Goal: Transaction & Acquisition: Book appointment/travel/reservation

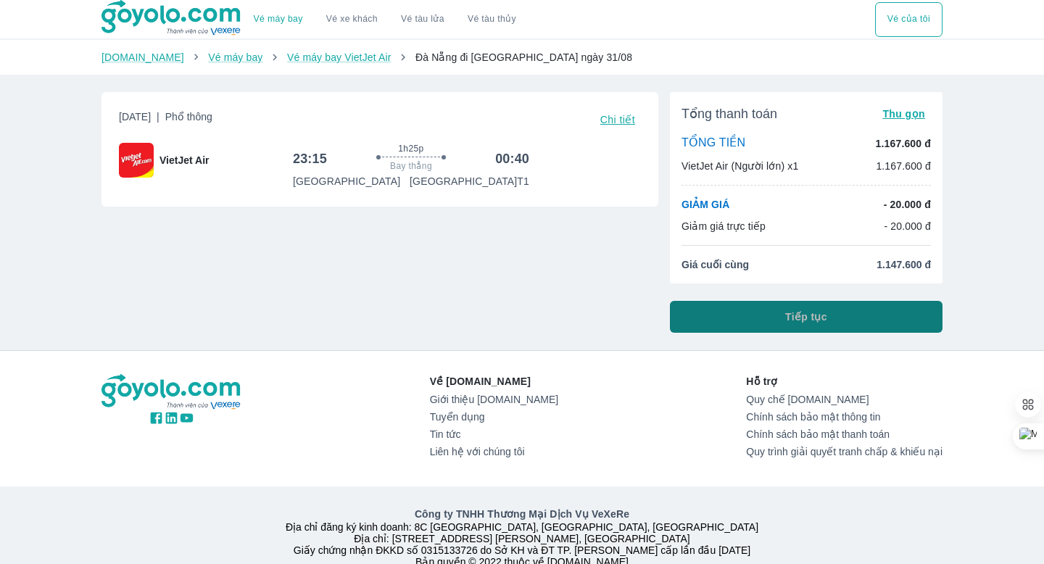
click at [811, 315] on span "Tiếp tục" at bounding box center [806, 317] width 42 height 15
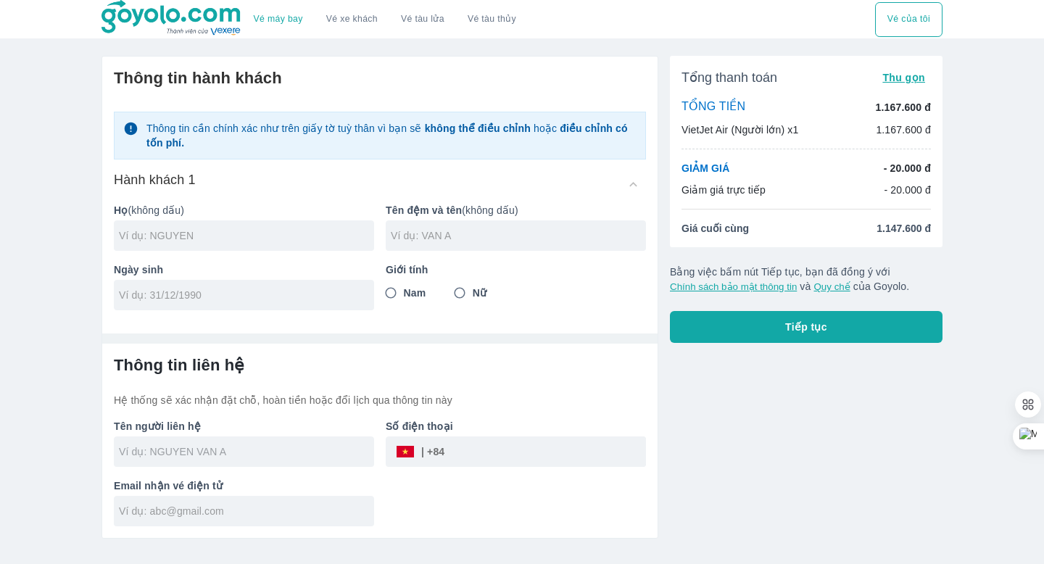
click at [189, 452] on input "text" at bounding box center [246, 451] width 255 height 15
type input "[PERSON_NAME]"
click at [480, 458] on input "tel" at bounding box center [545, 451] width 202 height 35
type input "0939367533"
click at [207, 513] on input "text" at bounding box center [246, 511] width 255 height 15
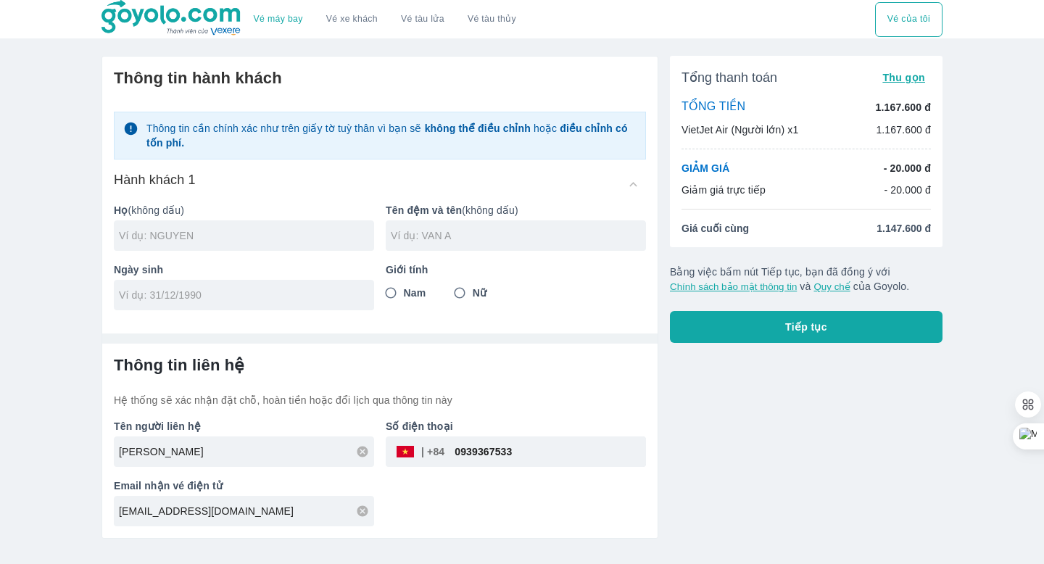
type input "[EMAIL_ADDRESS][DOMAIN_NAME]"
click at [390, 293] on input "Nam" at bounding box center [391, 293] width 26 height 26
radio input "true"
click at [200, 233] on input "text" at bounding box center [246, 235] width 255 height 15
type input "DINH"
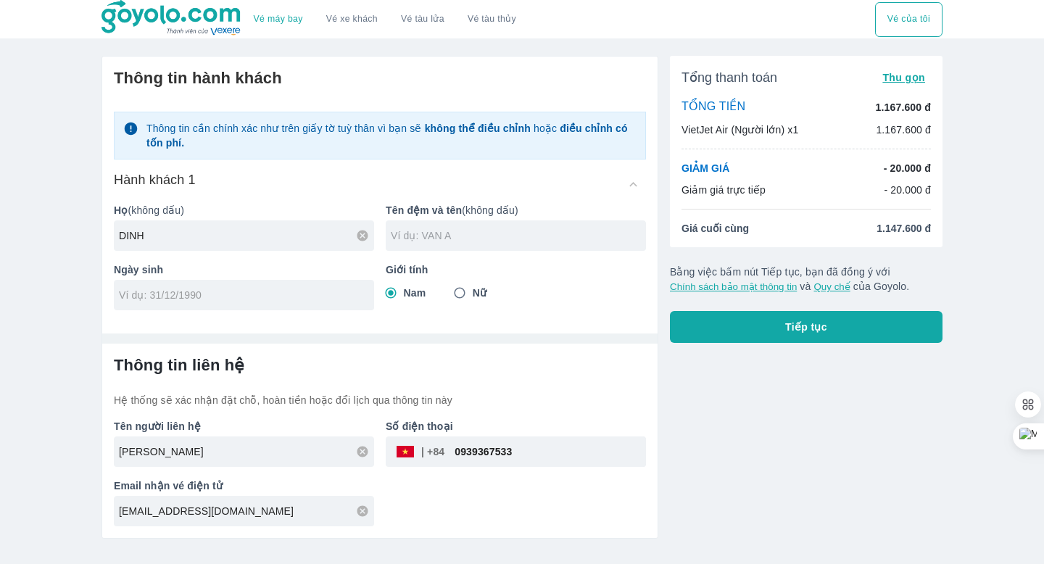
click at [447, 239] on input "text" at bounding box center [518, 235] width 255 height 15
type input "[PERSON_NAME]"
click at [227, 298] on input "tel" at bounding box center [239, 295] width 241 height 15
type input "[DATE]"
click at [798, 328] on span "Tiếp tục" at bounding box center [806, 327] width 42 height 15
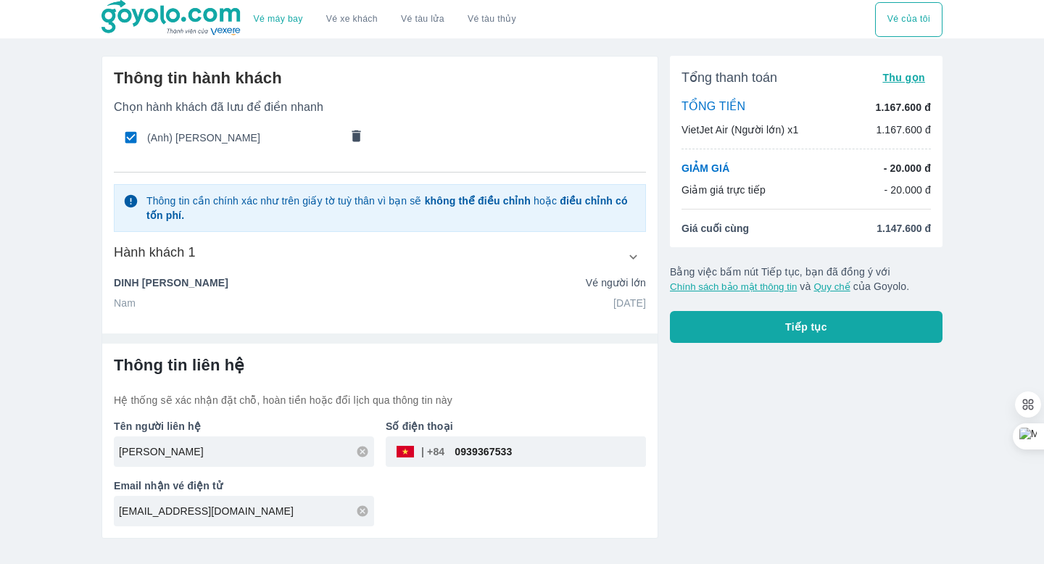
click at [803, 329] on span "Tiếp tục" at bounding box center [806, 327] width 42 height 15
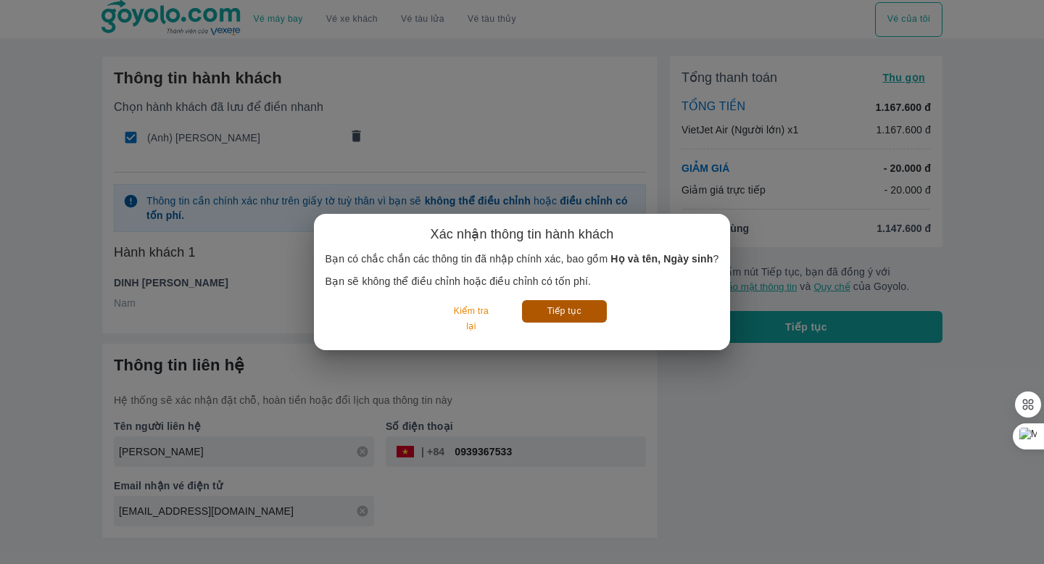
click at [554, 310] on button "Tiếp tục" at bounding box center [564, 311] width 85 height 22
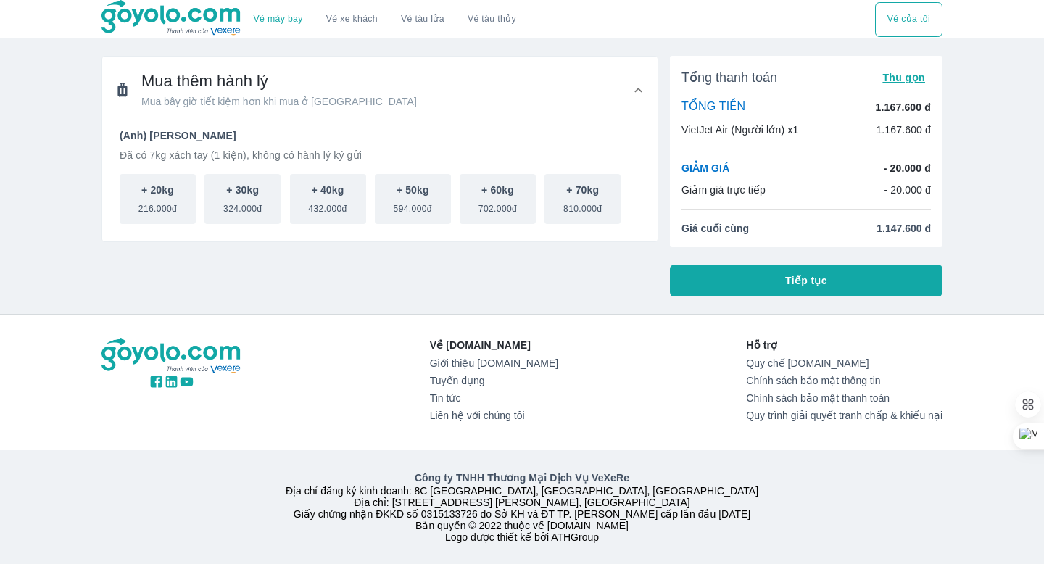
click at [793, 276] on span "Tiếp tục" at bounding box center [806, 280] width 42 height 15
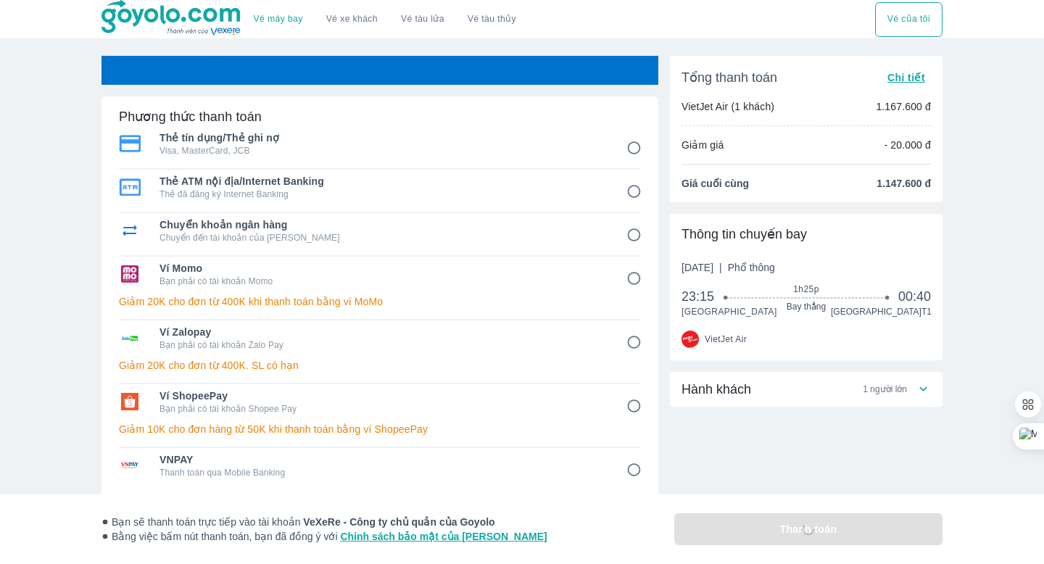
click at [226, 467] on p "Thanh toán qua Mobile Banking" at bounding box center [383, 473] width 447 height 12
radio input "true"
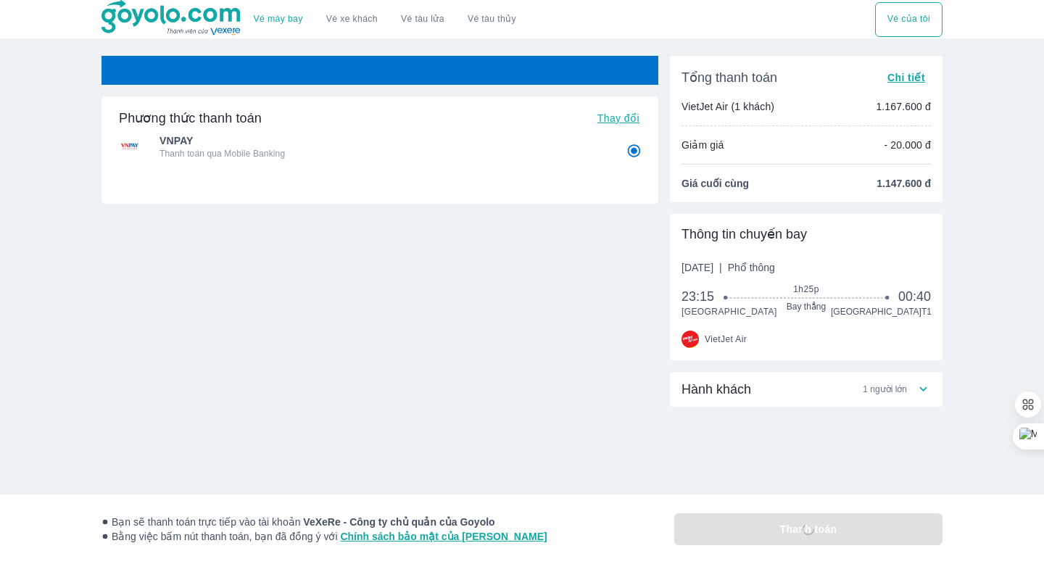
radio input "false"
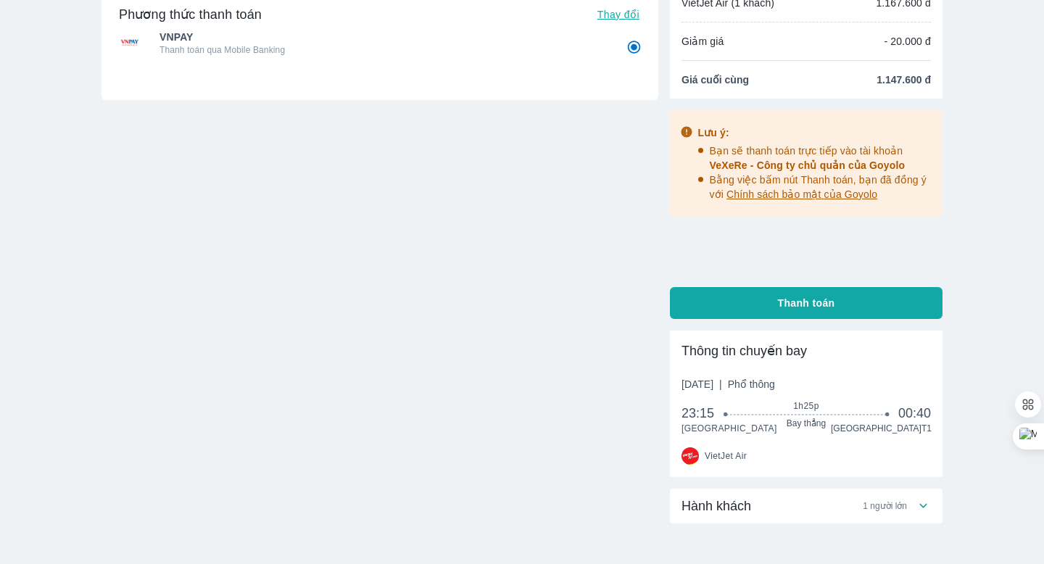
scroll to position [104, 0]
click at [806, 303] on span "Thanh toán" at bounding box center [806, 302] width 57 height 15
radio input "false"
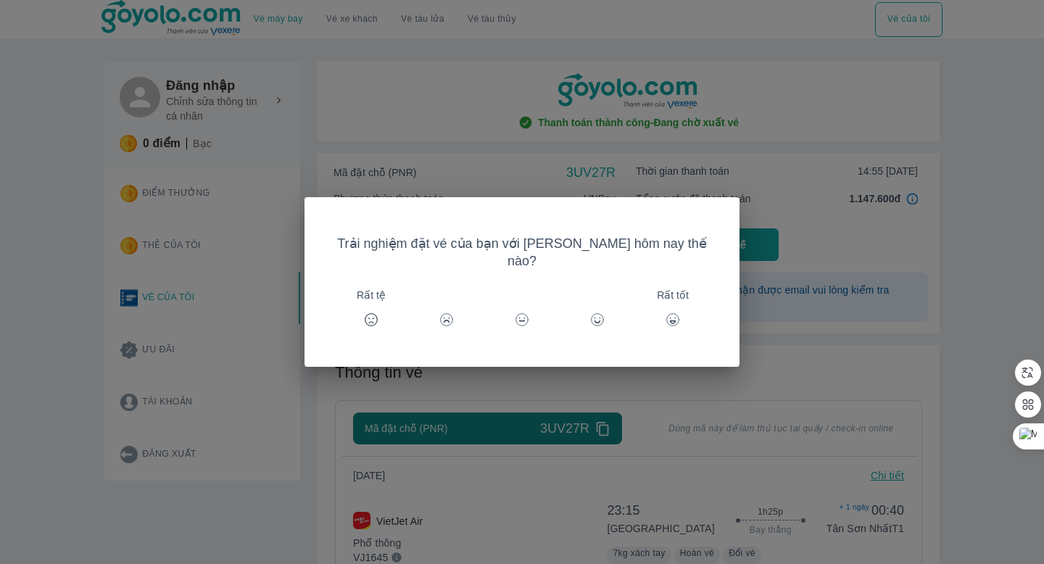
click at [671, 321] on icon at bounding box center [673, 322] width 5 height 2
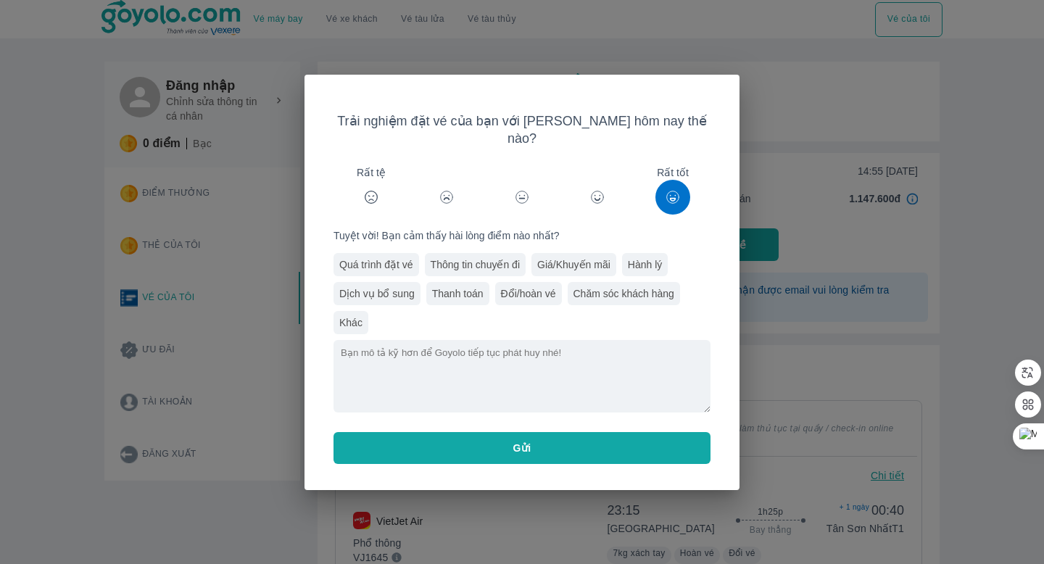
click at [524, 441] on span "Gửi" at bounding box center [522, 448] width 18 height 15
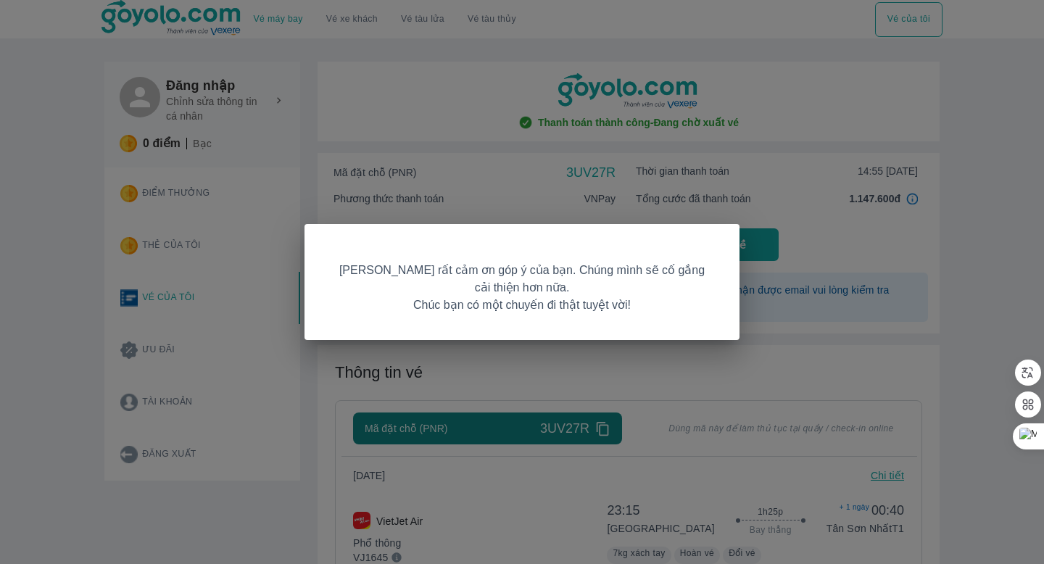
click at [500, 171] on div "Goyolo rất cảm ơn góp ý của bạn. Chúng mình sẽ cố gắng cải thiện hơn nữa. Chúc …" at bounding box center [522, 282] width 1044 height 564
